Goal: Information Seeking & Learning: Learn about a topic

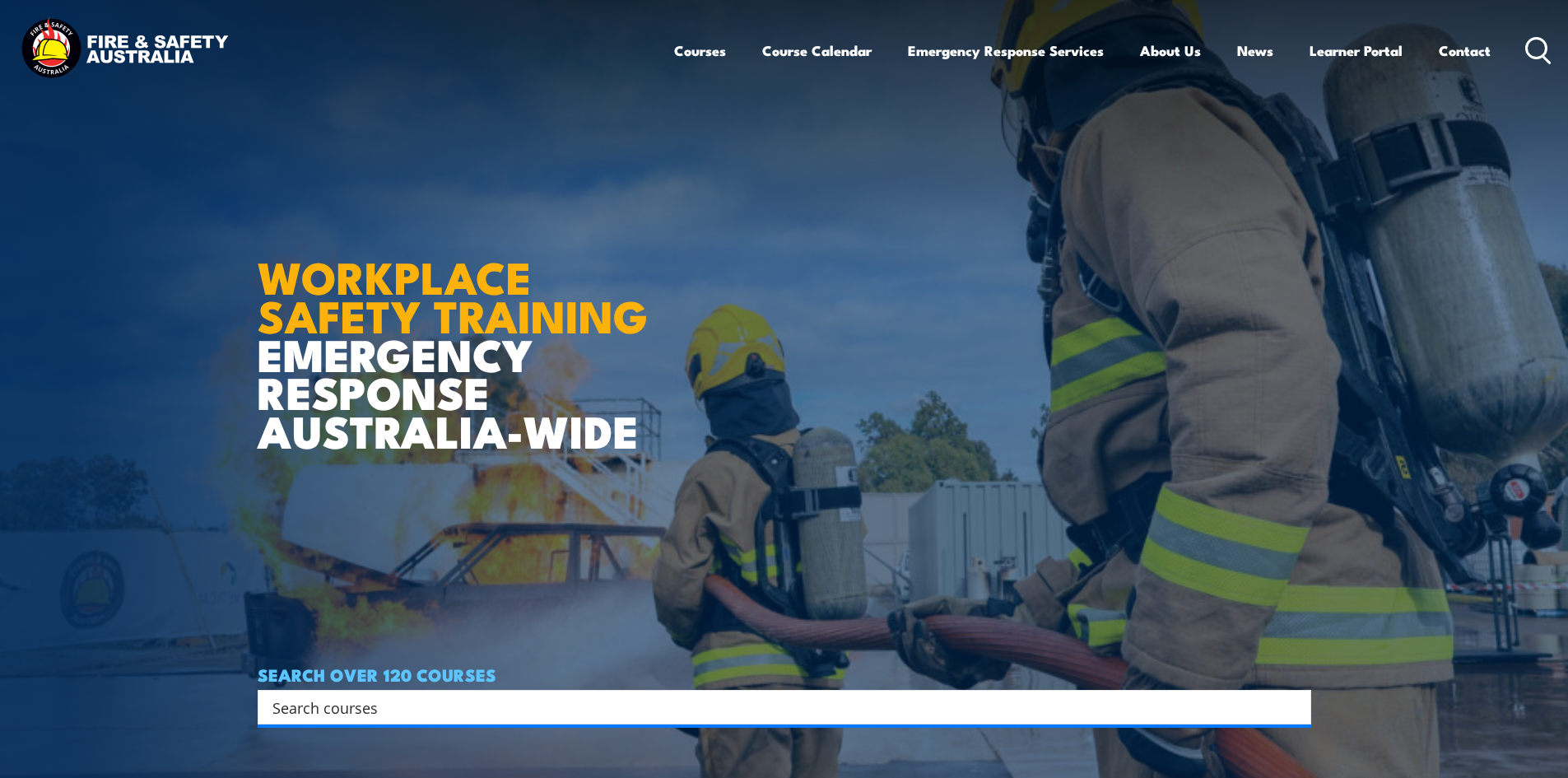
click at [514, 704] on input "Search input" at bounding box center [773, 707] width 1002 height 24
click at [1466, 48] on link "Contact" at bounding box center [1465, 50] width 52 height 44
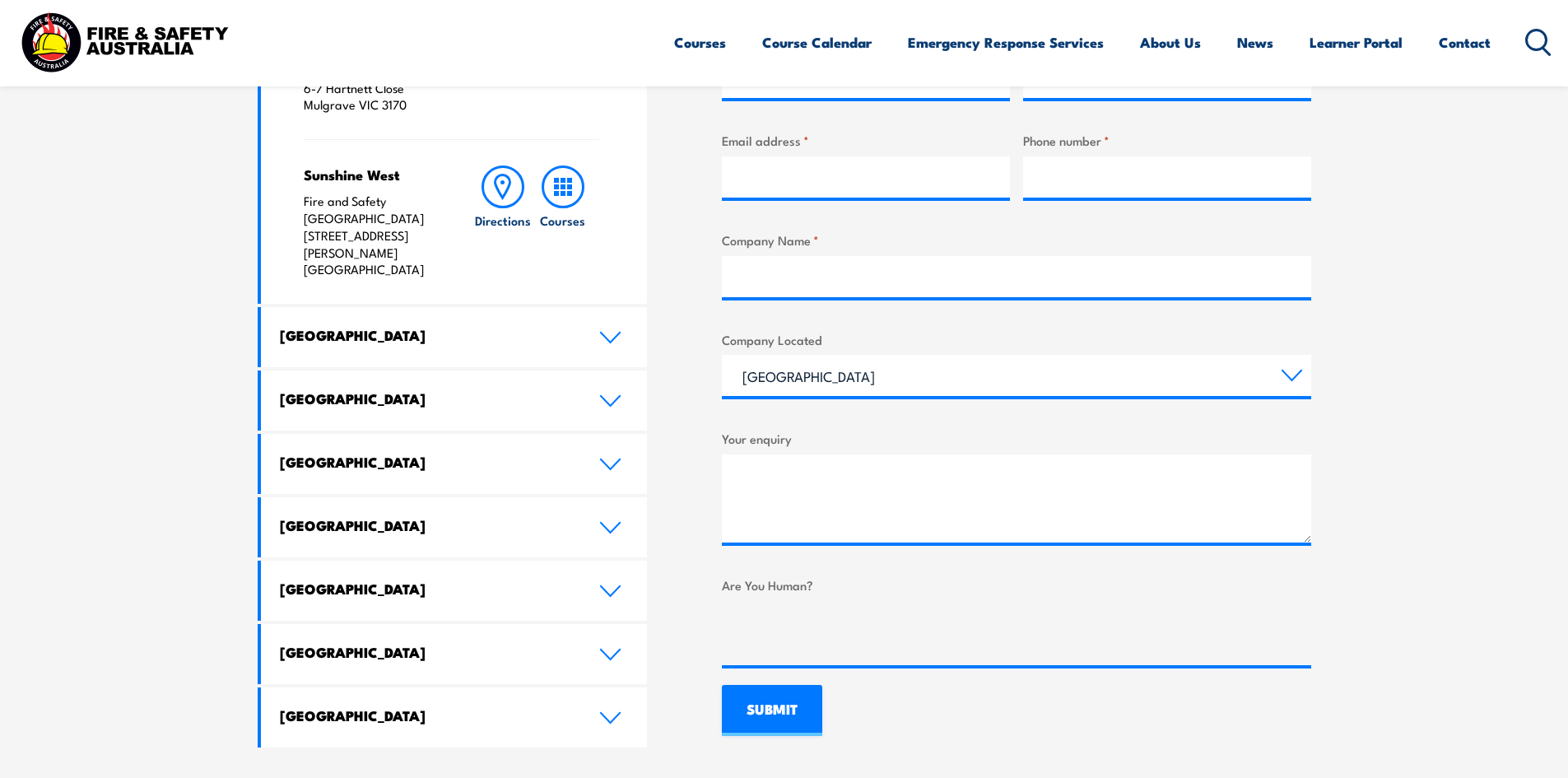
scroll to position [741, 0]
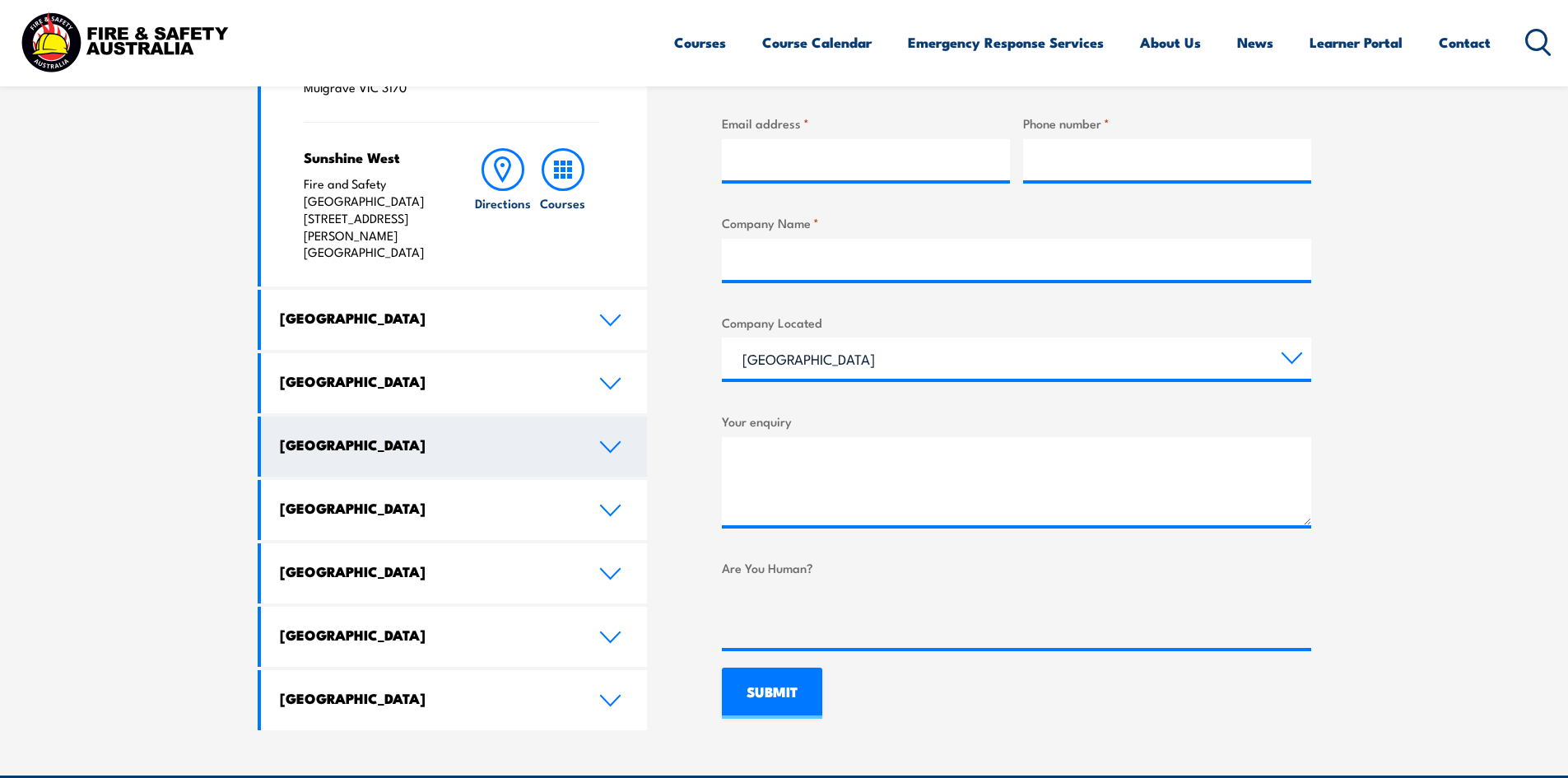
click at [602, 416] on link "[GEOGRAPHIC_DATA]" at bounding box center [454, 446] width 387 height 60
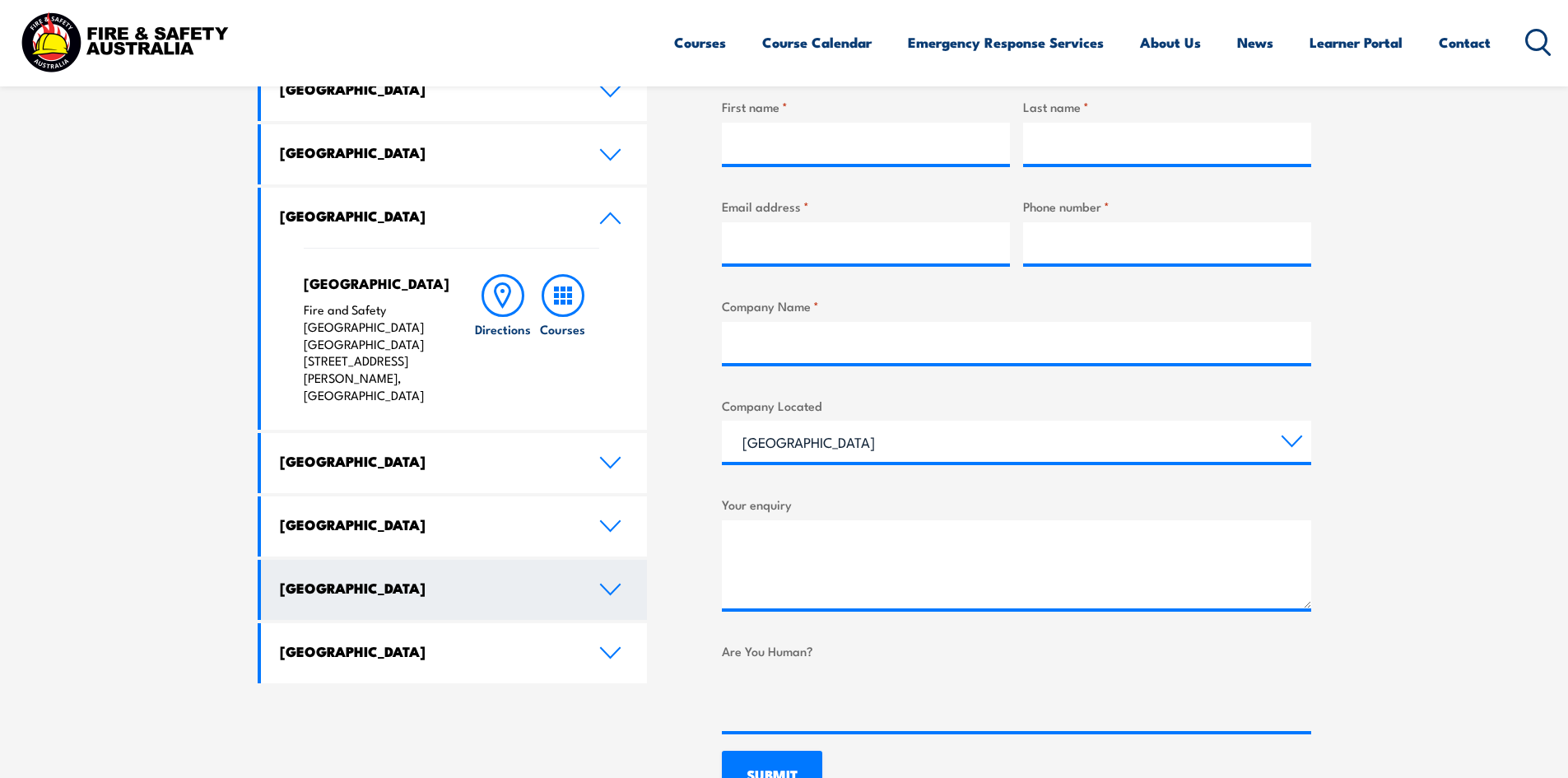
scroll to position [658, 0]
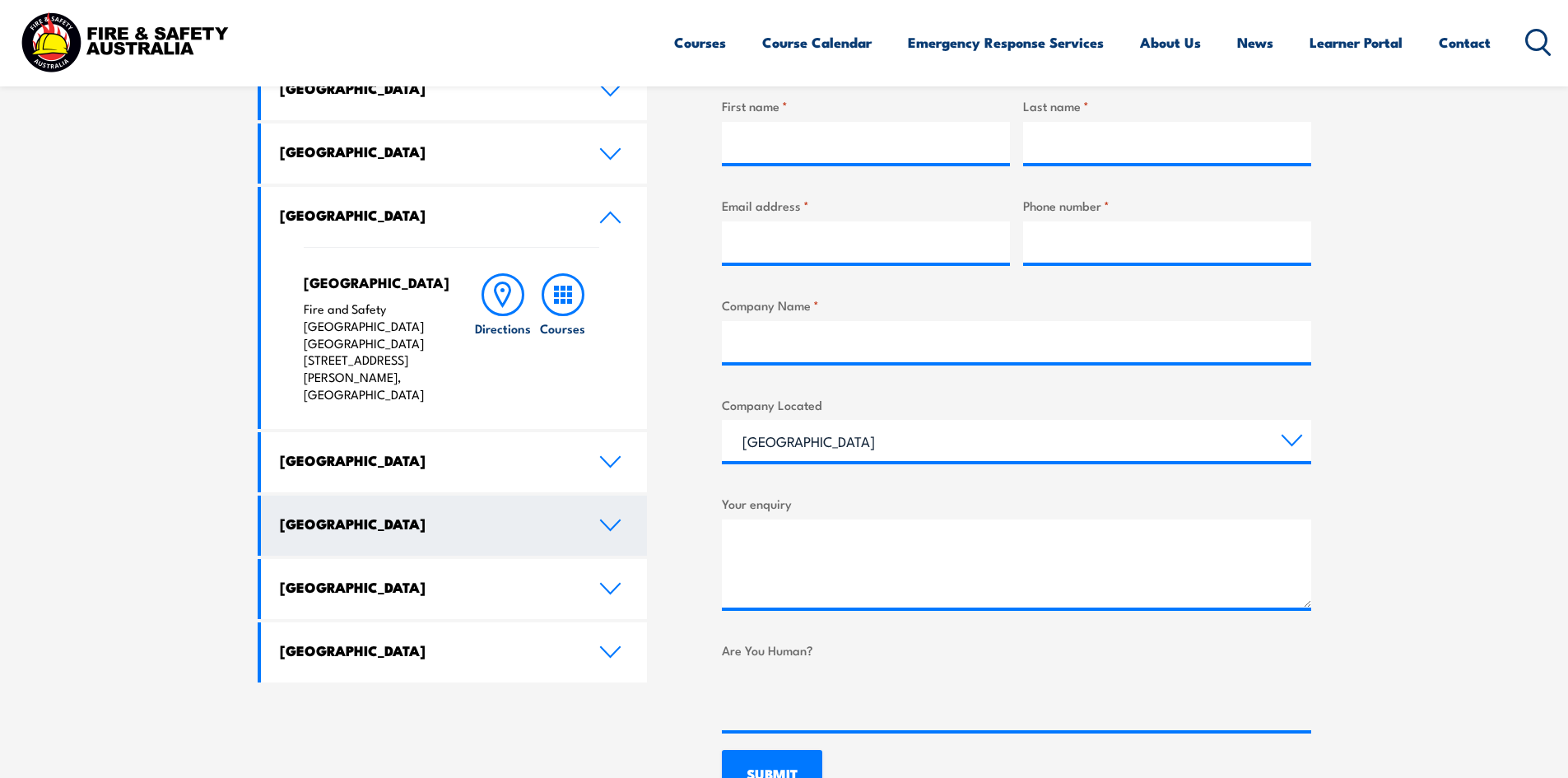
click at [546, 514] on h4 "[GEOGRAPHIC_DATA]" at bounding box center [427, 523] width 295 height 18
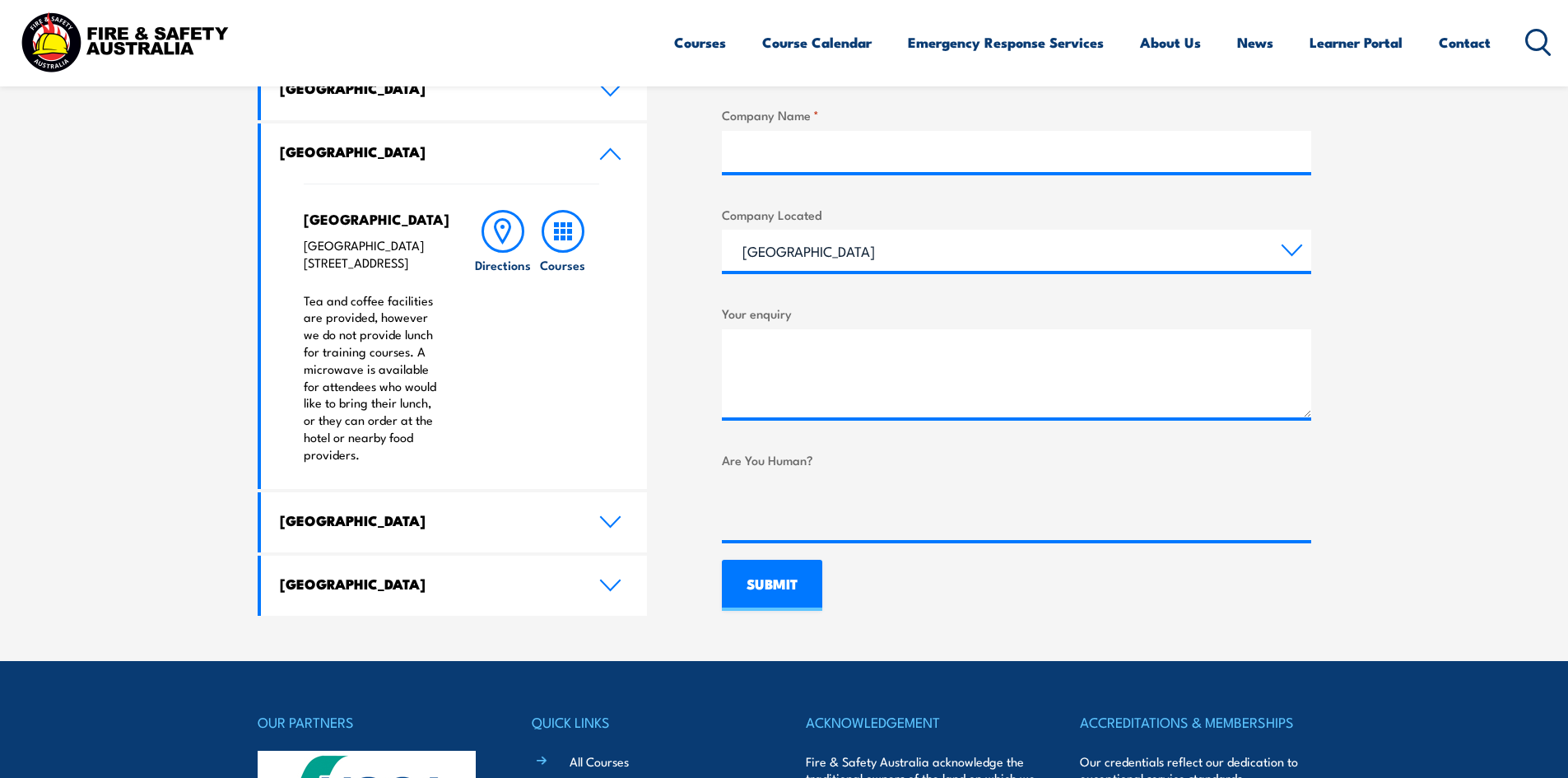
scroll to position [1070, 0]
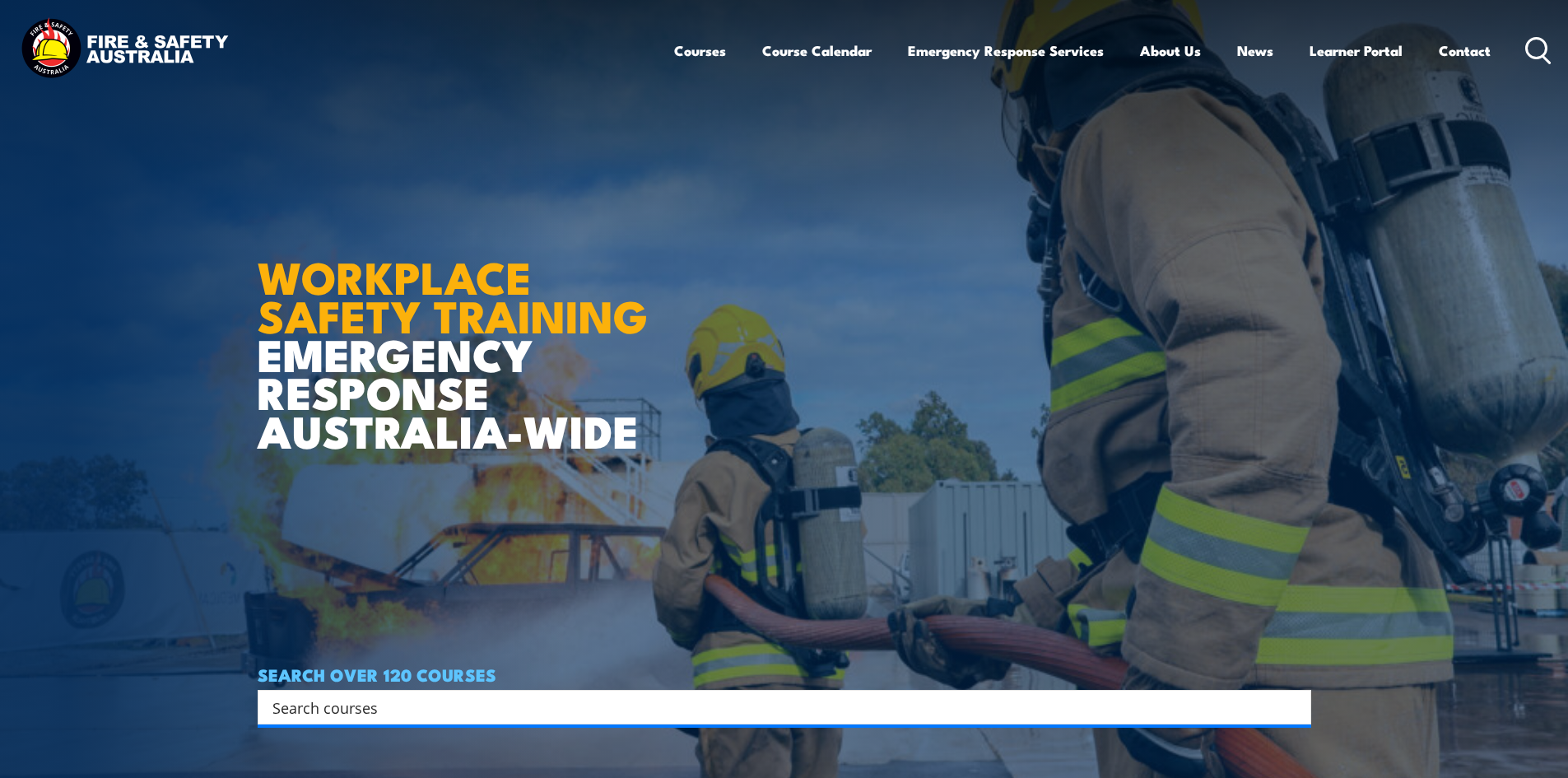
click at [491, 693] on div "Search" at bounding box center [785, 707] width 1054 height 34
click at [486, 701] on input "Search input" at bounding box center [773, 707] width 1002 height 24
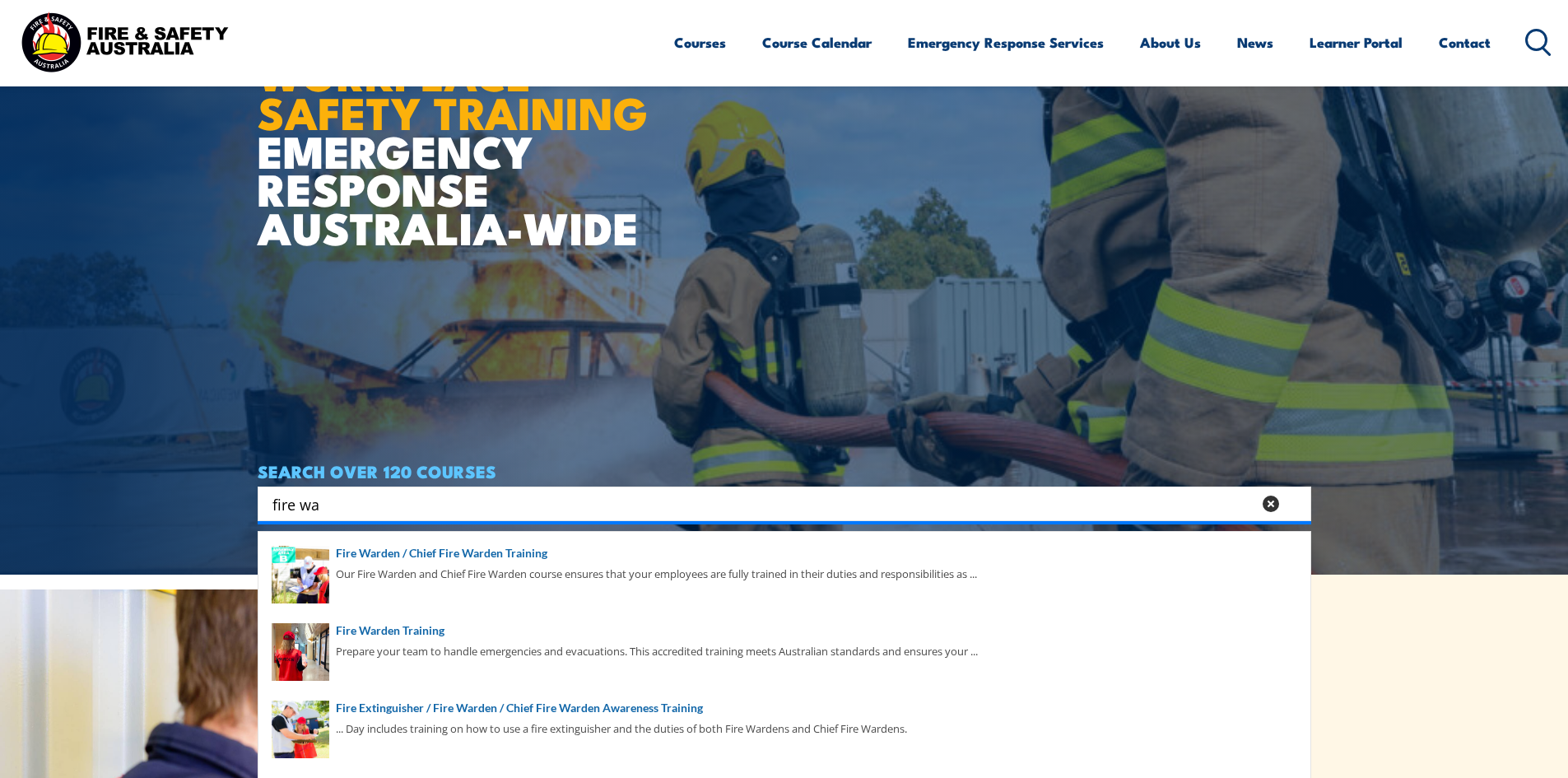
scroll to position [247, 0]
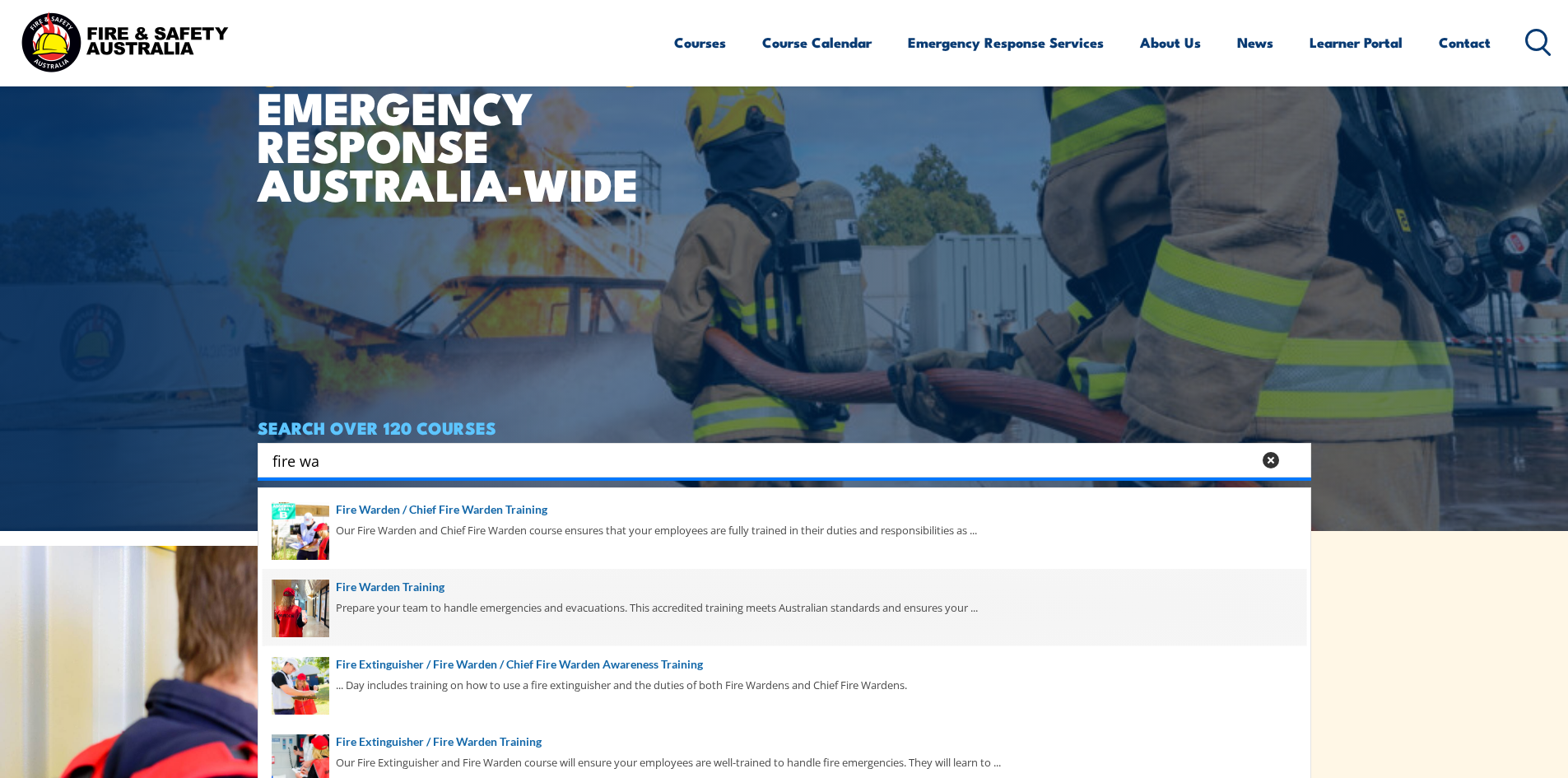
type input "fire wa"
click at [395, 586] on span at bounding box center [784, 608] width 1044 height 77
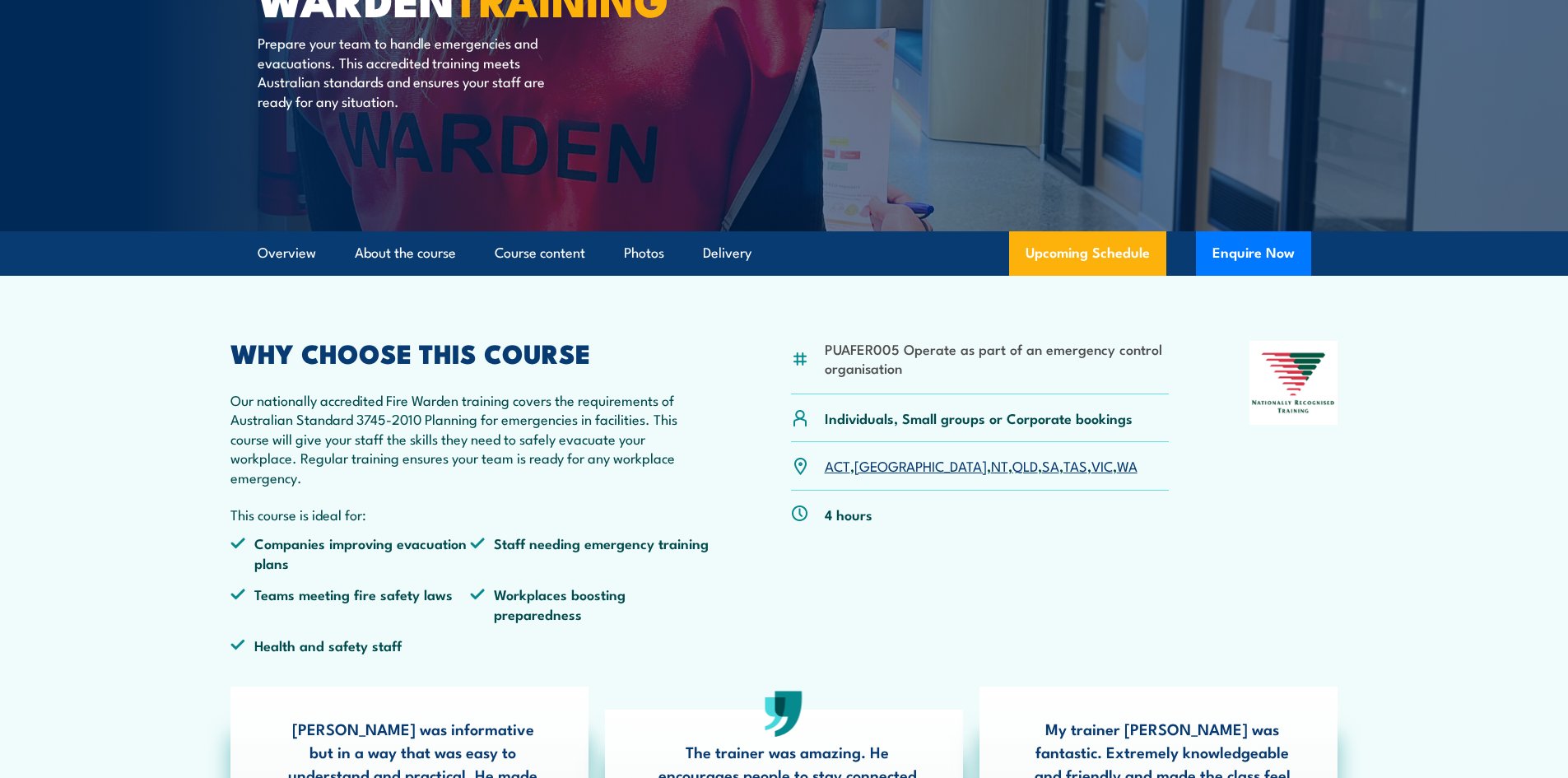
scroll to position [247, 0]
